Goal: Task Accomplishment & Management: Use online tool/utility

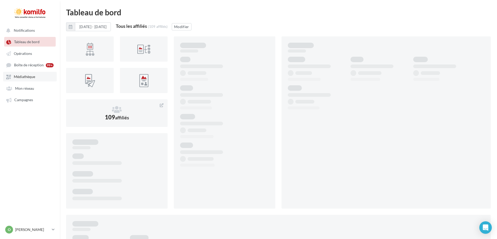
click at [23, 76] on span "Médiathèque" at bounding box center [24, 77] width 21 height 4
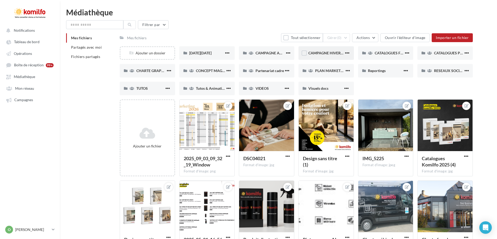
click at [308, 54] on div "CAMPAGNE HIVER 2025" at bounding box center [325, 53] width 55 height 14
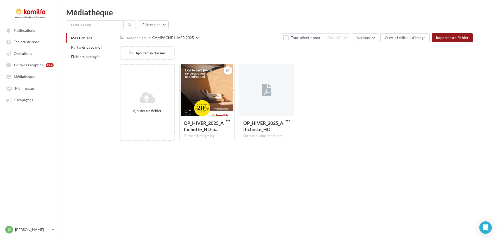
click at [448, 36] on span "Importer un fichier" at bounding box center [452, 37] width 33 height 4
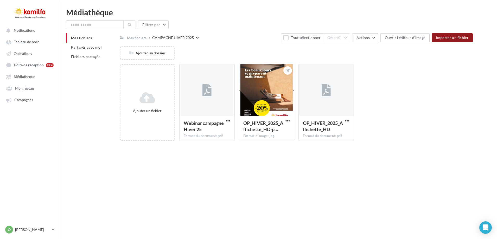
click at [88, 39] on span "Mes fichiers" at bounding box center [81, 38] width 21 height 4
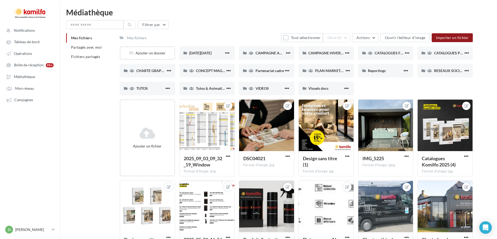
click at [453, 36] on span "Importer un fichier" at bounding box center [452, 37] width 33 height 4
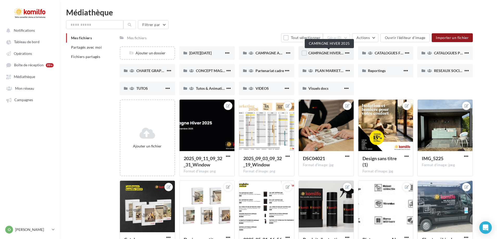
click at [323, 52] on span "CAMPAGNE HIVER 2025" at bounding box center [328, 53] width 41 height 4
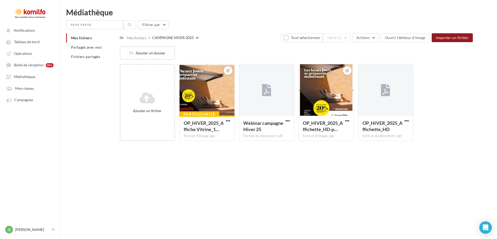
click at [82, 36] on span "Mes fichiers" at bounding box center [81, 38] width 21 height 4
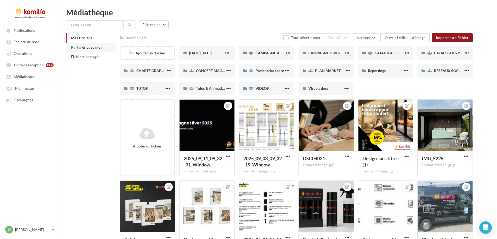
click at [85, 46] on span "Partagés avec moi" at bounding box center [86, 47] width 31 height 4
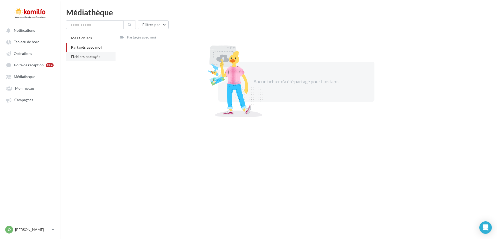
click at [80, 59] on span "Fichiers partagés" at bounding box center [85, 56] width 29 height 4
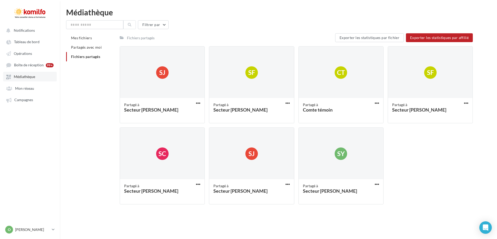
click at [27, 75] on span "Médiathèque" at bounding box center [24, 77] width 21 height 4
click at [25, 77] on span "Médiathèque" at bounding box center [24, 77] width 21 height 4
click at [27, 76] on span "Médiathèque" at bounding box center [24, 77] width 21 height 4
click at [136, 38] on div "Fichiers partagés" at bounding box center [141, 37] width 28 height 5
click at [87, 38] on span "Mes fichiers" at bounding box center [81, 38] width 21 height 4
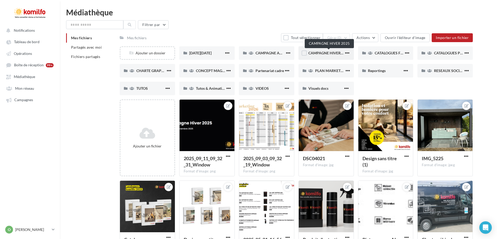
click at [323, 54] on span "CAMPAGNE HIVER 2025" at bounding box center [328, 53] width 41 height 4
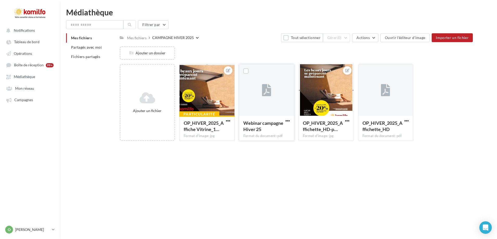
click at [263, 101] on div at bounding box center [266, 90] width 55 height 52
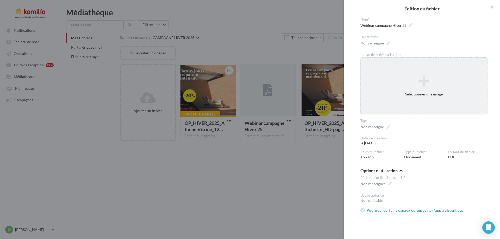
click at [425, 79] on icon at bounding box center [423, 81] width 125 height 12
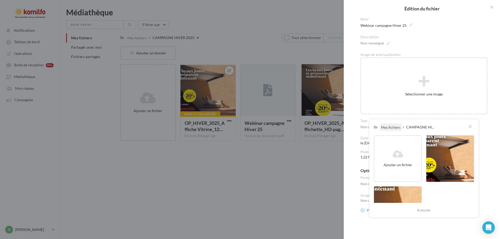
click at [386, 126] on div "Mes fichiers" at bounding box center [391, 127] width 20 height 5
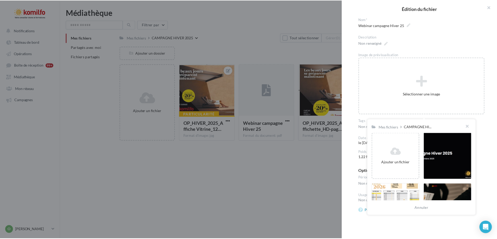
scroll to position [182, 0]
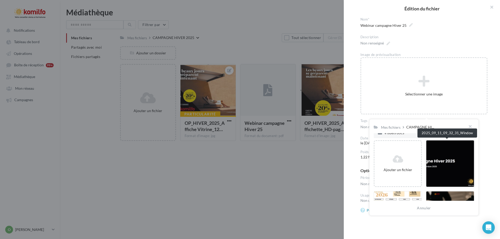
click at [440, 160] on div at bounding box center [450, 163] width 48 height 47
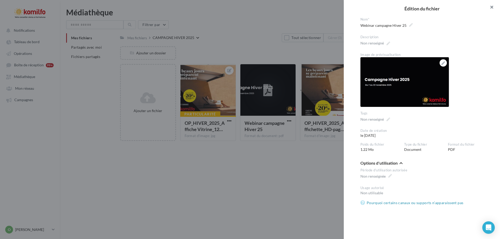
click at [493, 8] on button "button" at bounding box center [489, 8] width 21 height 16
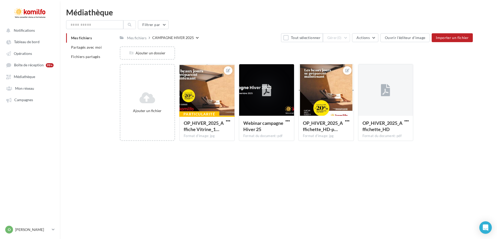
click at [80, 37] on span "Mes fichiers" at bounding box center [81, 38] width 21 height 4
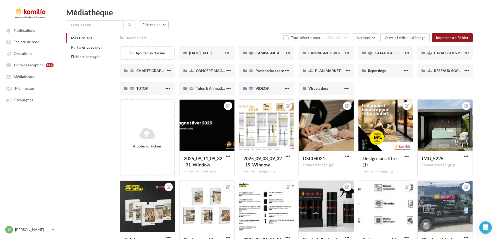
click at [448, 36] on span "Importer un fichier" at bounding box center [452, 37] width 33 height 4
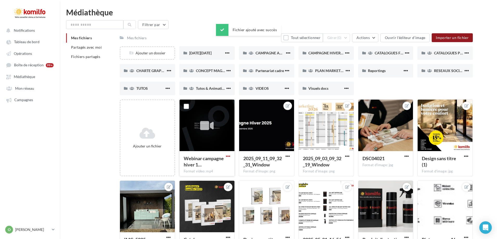
click at [227, 156] on span "button" at bounding box center [228, 156] width 4 height 4
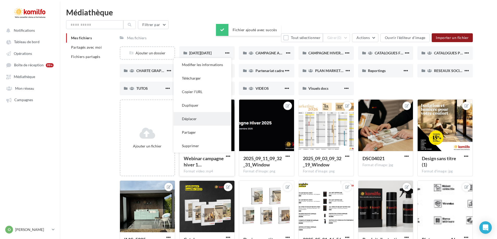
click at [196, 121] on button "Déplacer" at bounding box center [203, 119] width 58 height 14
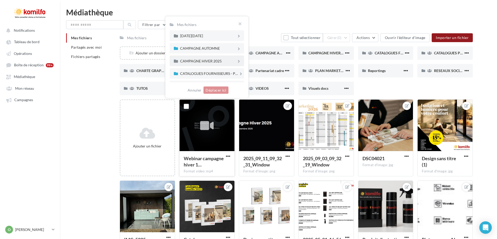
click at [205, 61] on div "CAMPAGNE HIVER 2025" at bounding box center [208, 61] width 57 height 4
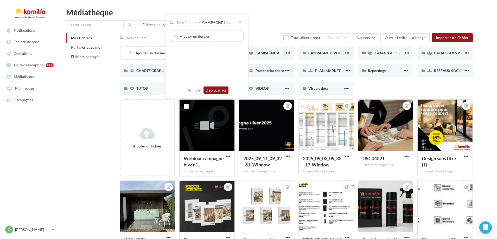
click at [209, 88] on button "Déplacer ici" at bounding box center [215, 90] width 25 height 7
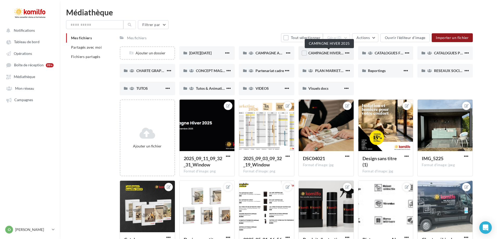
click at [324, 51] on span "CAMPAGNE HIVER 2025" at bounding box center [328, 53] width 41 height 4
